Goal: Task Accomplishment & Management: Manage account settings

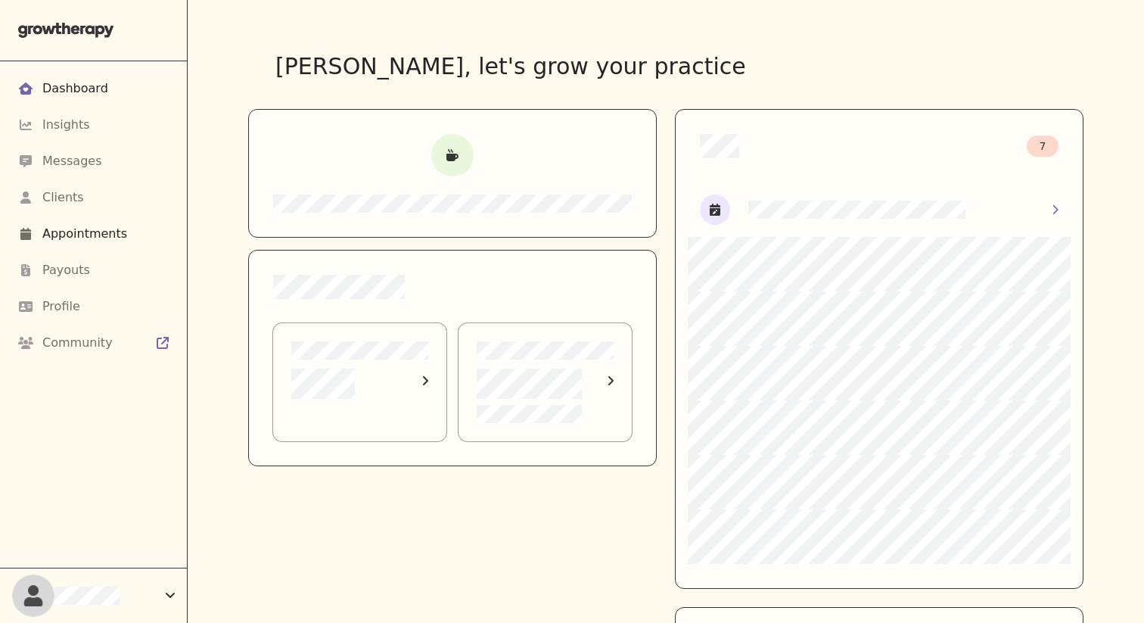
click at [120, 216] on div "Appointments" at bounding box center [93, 234] width 151 height 36
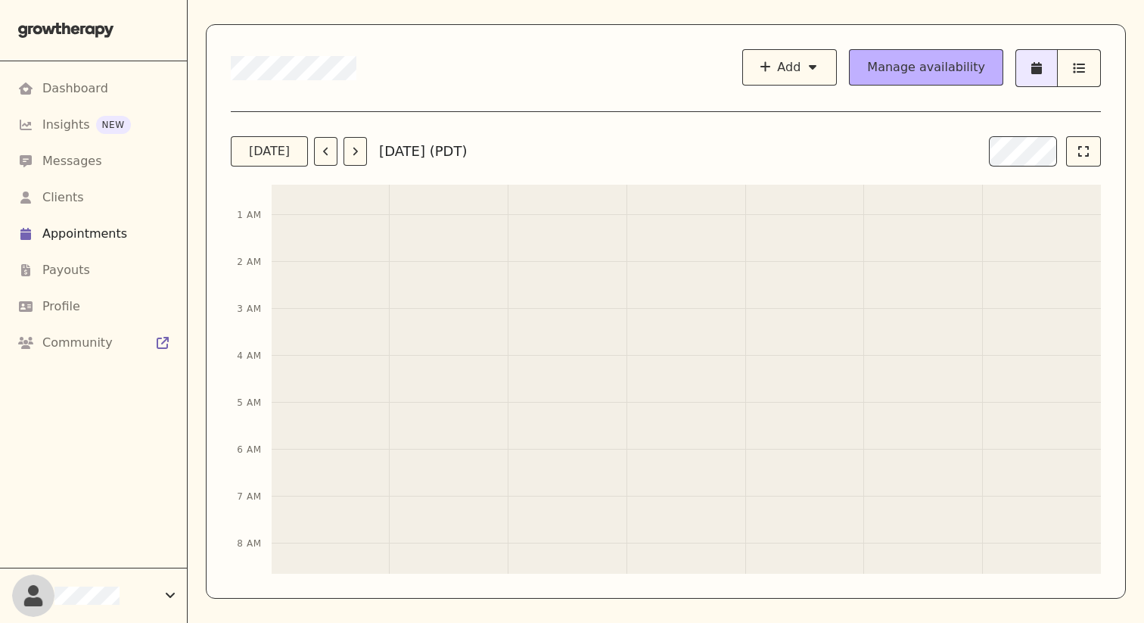
scroll to position [721, 0]
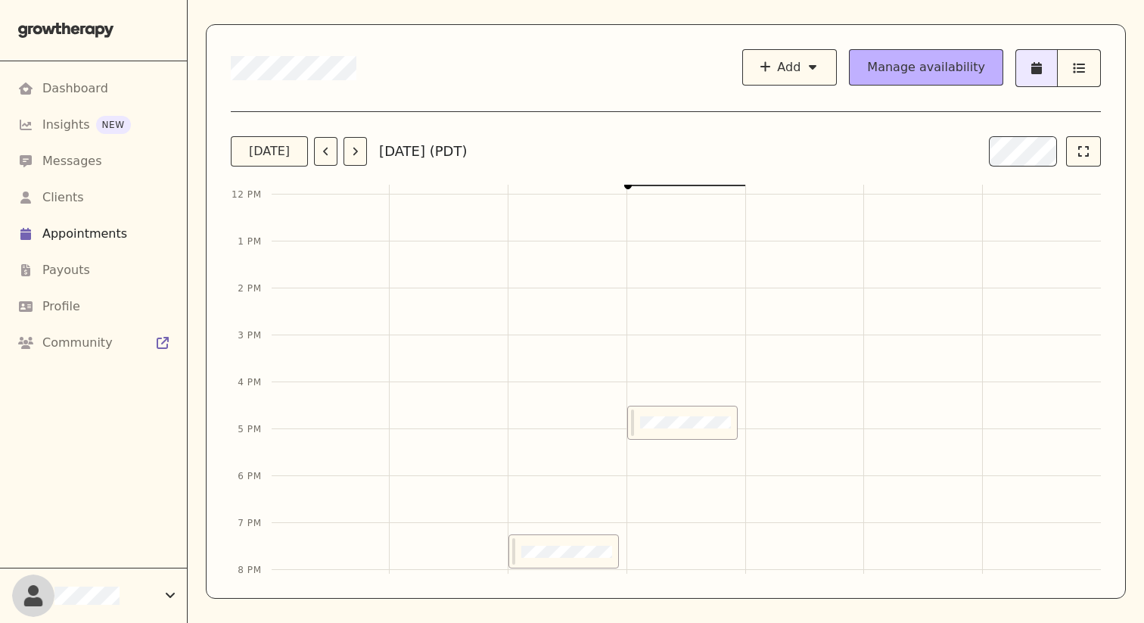
click at [668, 299] on div "4:30 PM – 5:15 PM" at bounding box center [682, 194] width 111 height 1126
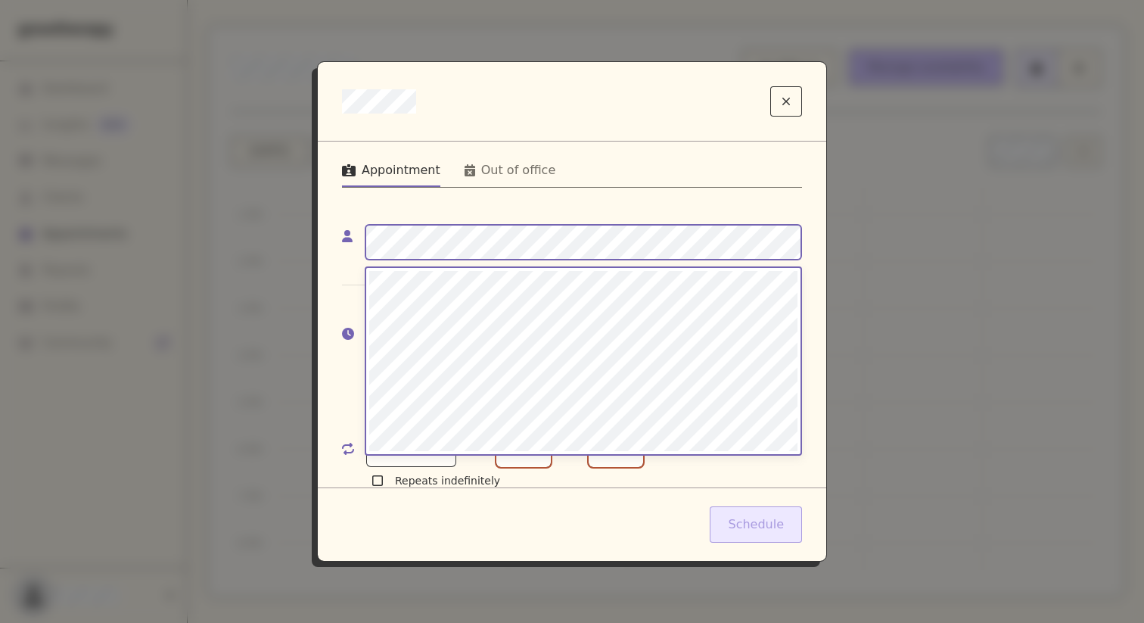
scroll to position [244, 0]
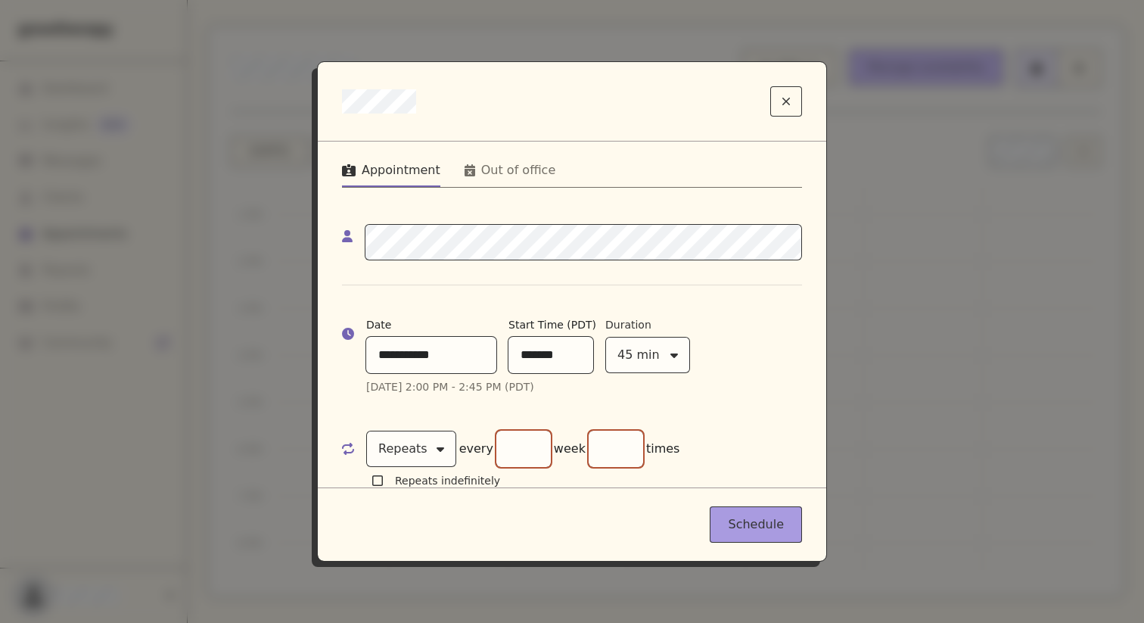
click at [727, 512] on button "Schedule" at bounding box center [756, 524] width 92 height 36
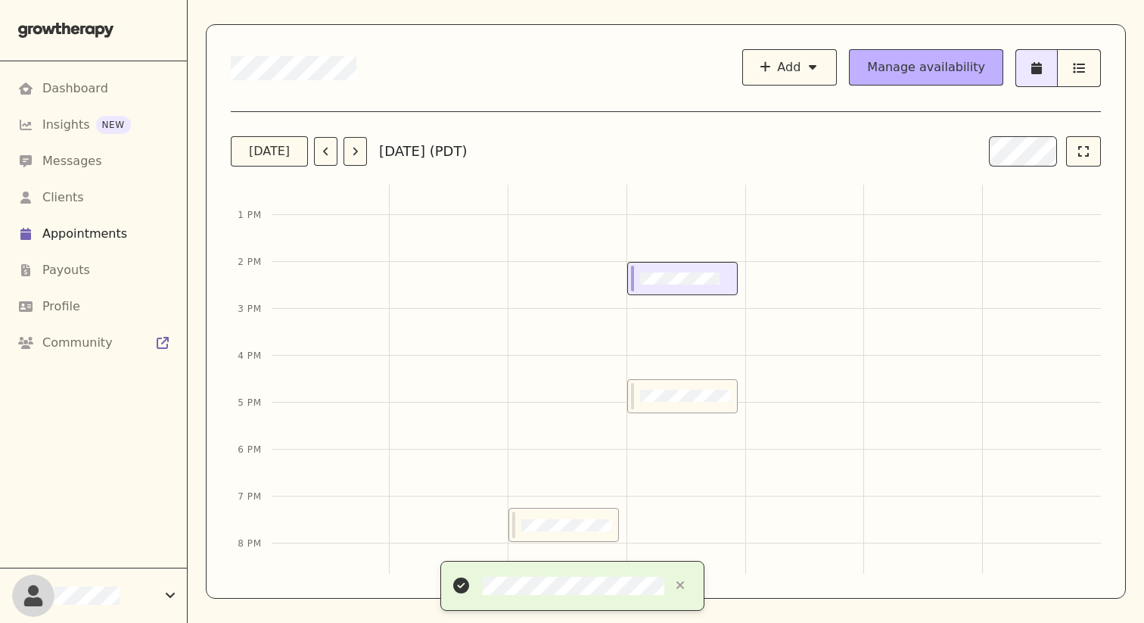
click at [695, 266] on div at bounding box center [679, 279] width 103 height 33
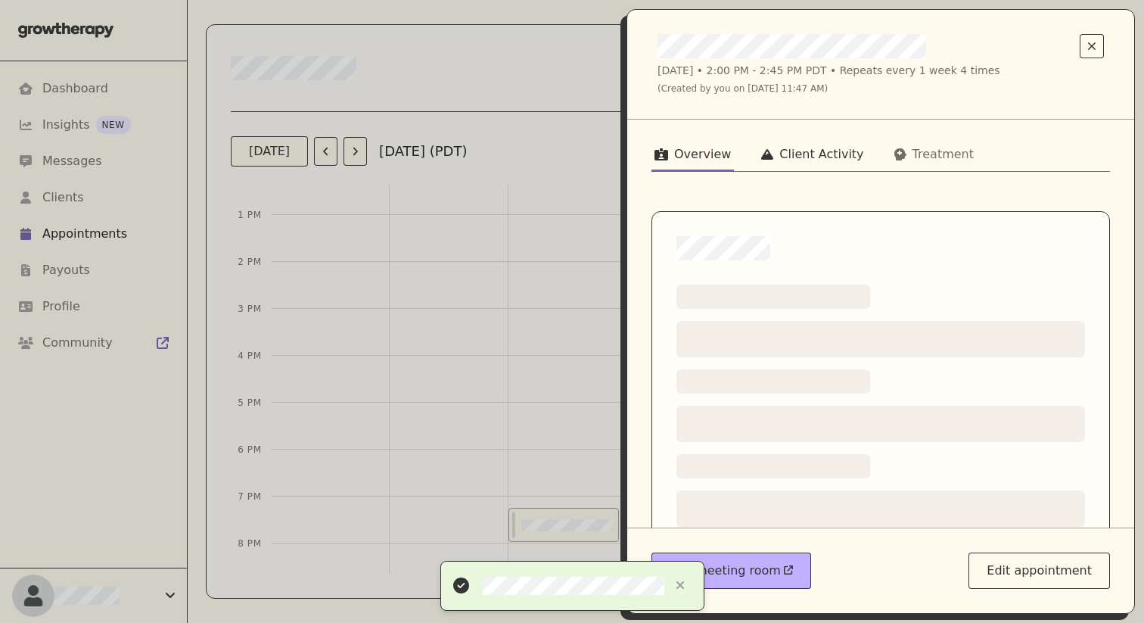
click at [771, 145] on button "Client Activity" at bounding box center [812, 157] width 108 height 27
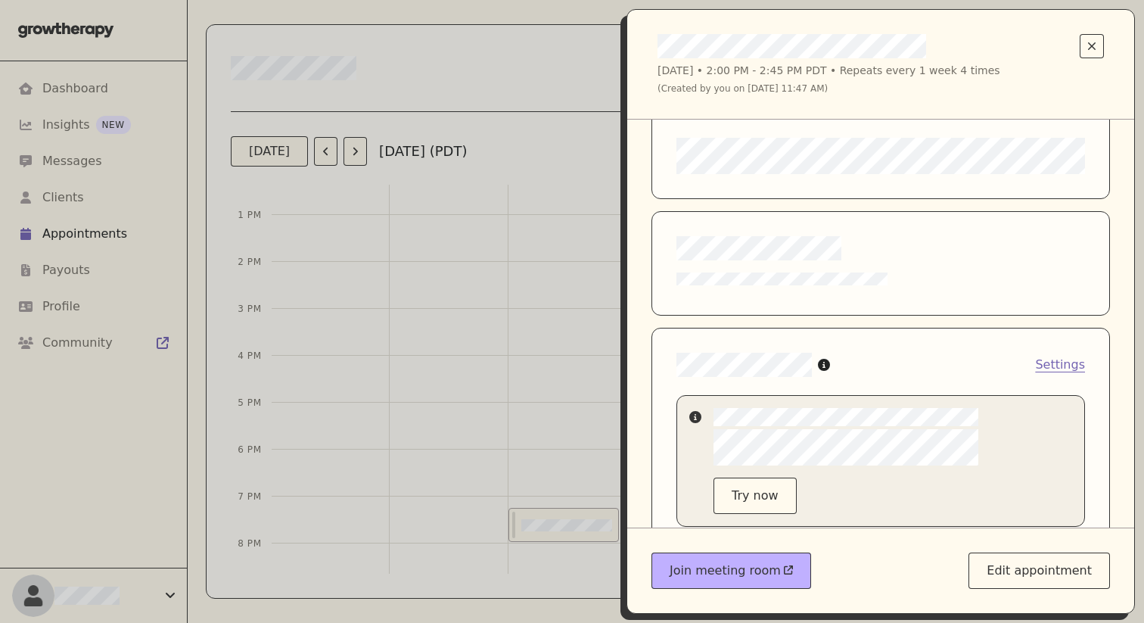
scroll to position [0, 0]
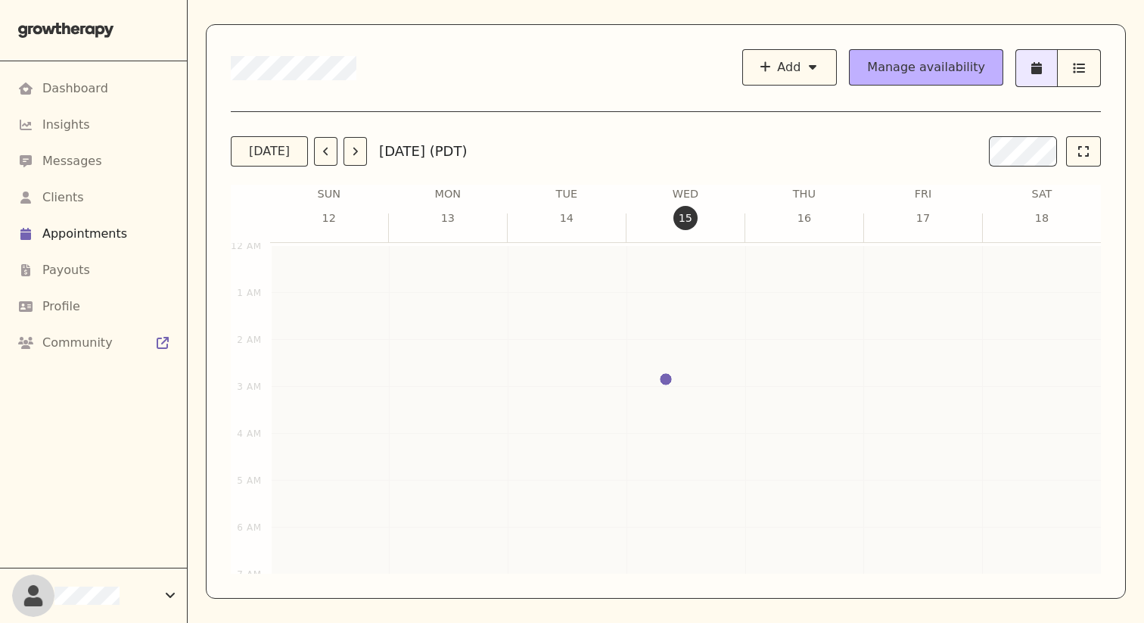
scroll to position [465, 0]
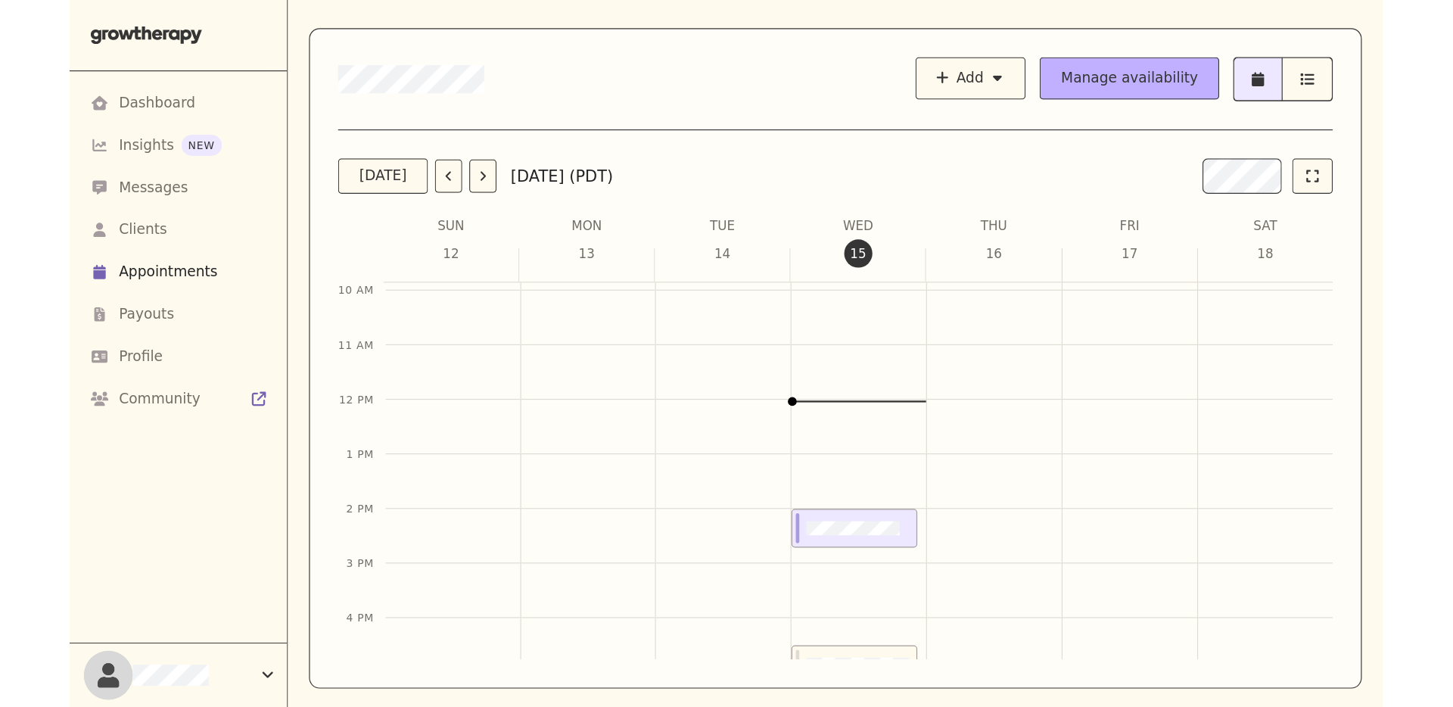
scroll to position [466, 0]
